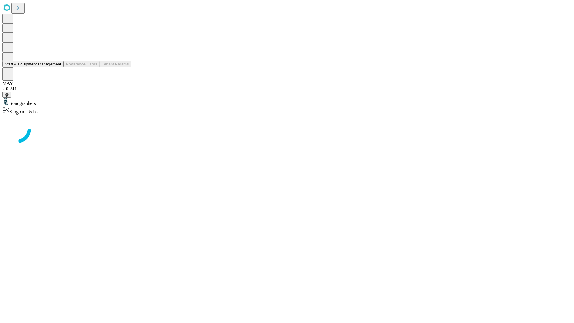
click at [57, 67] on button "Staff & Equipment Management" at bounding box center [32, 64] width 61 height 6
